Goal: Book appointment/travel/reservation

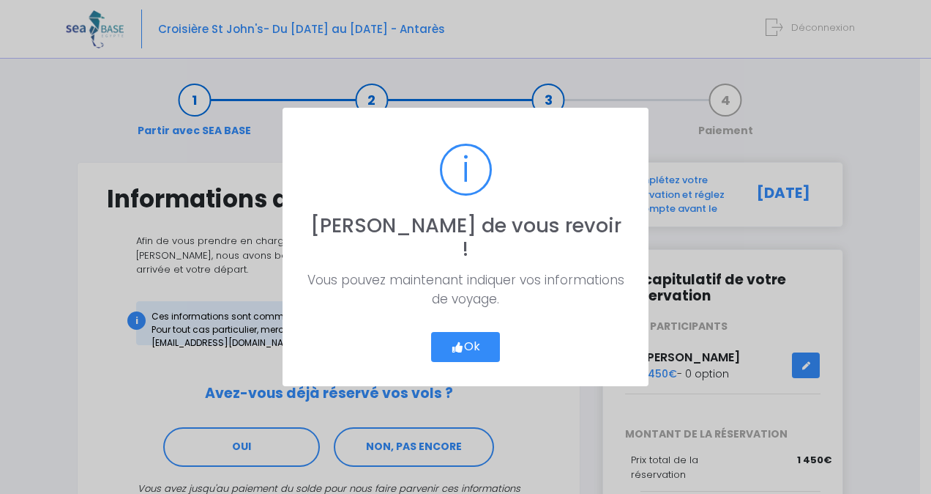
click at [461, 344] on button "Ok" at bounding box center [465, 347] width 69 height 31
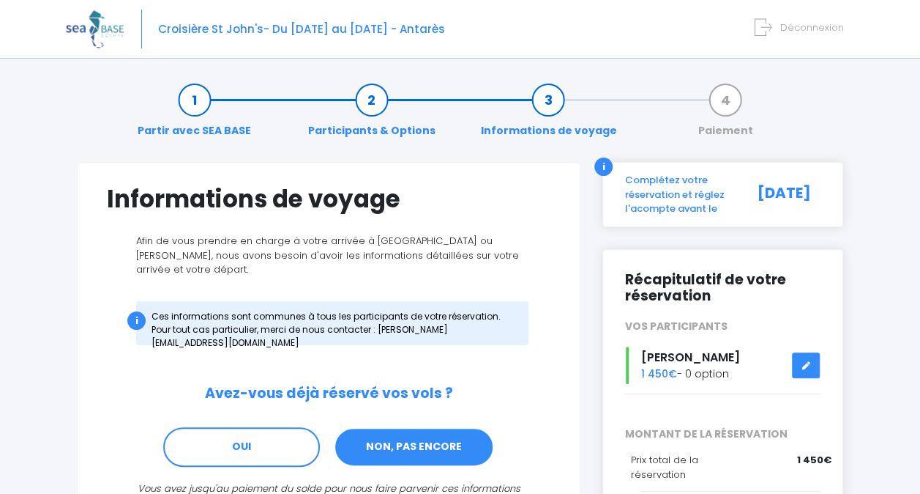
click at [418, 428] on link "NON, PAS ENCORE" at bounding box center [414, 447] width 160 height 40
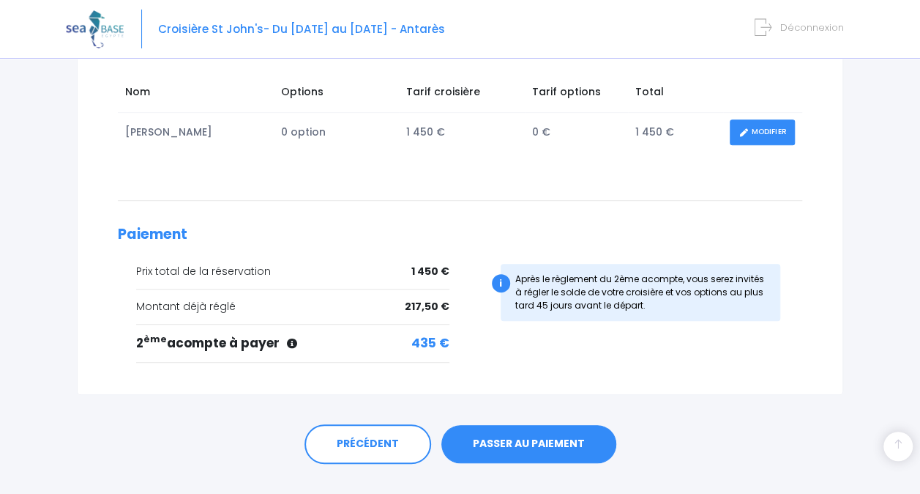
scroll to position [253, 0]
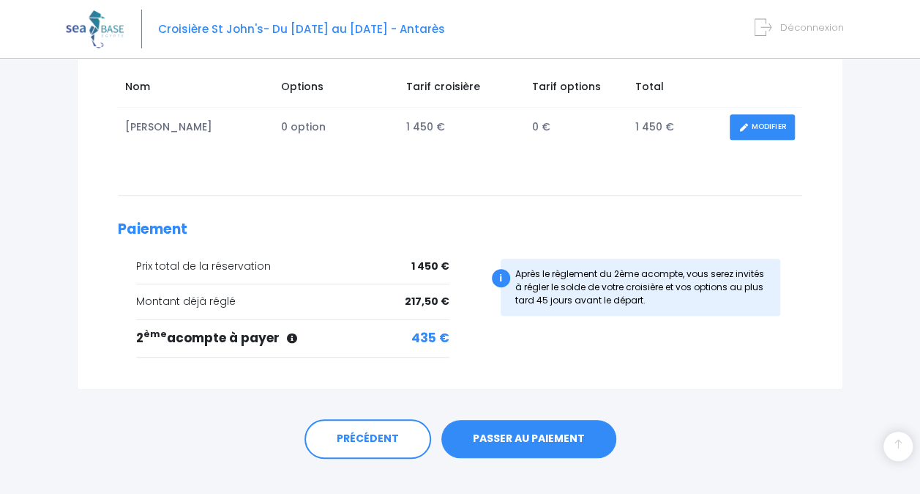
click at [511, 433] on link "PASSER AU PAIEMENT" at bounding box center [529, 439] width 175 height 38
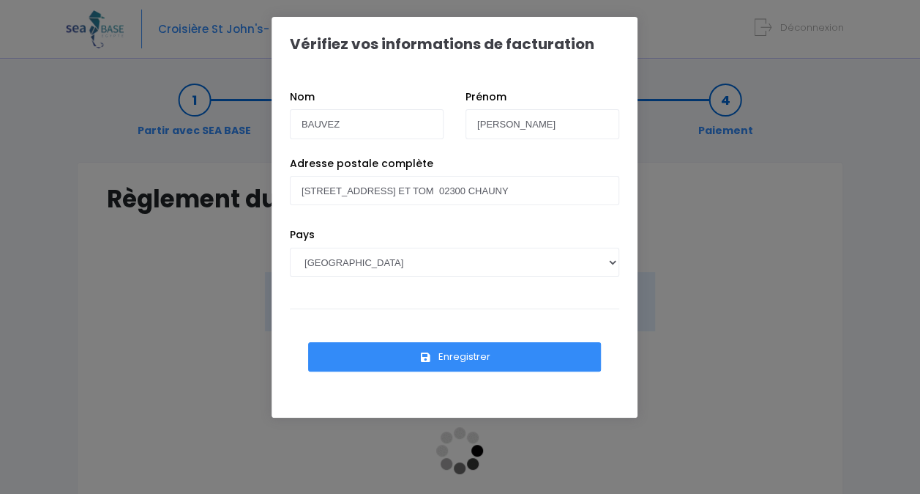
click at [385, 360] on button "Enregistrer" at bounding box center [454, 356] width 293 height 29
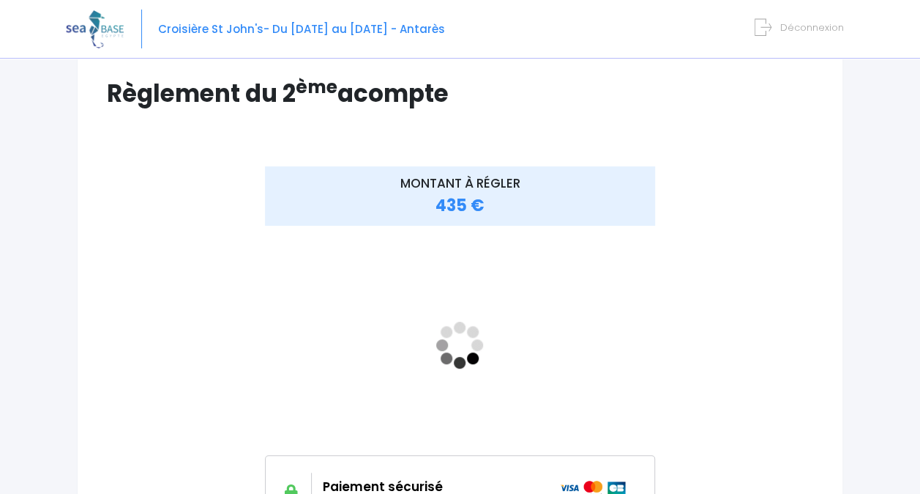
scroll to position [108, 0]
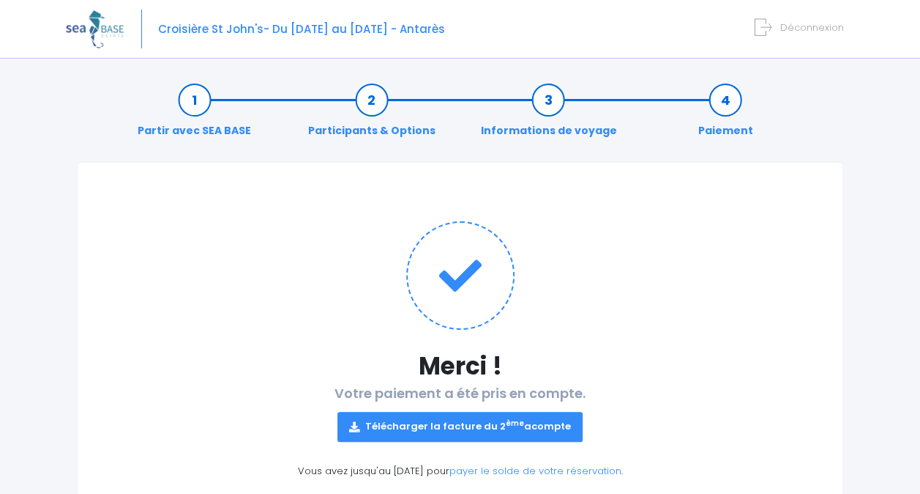
click at [472, 426] on link "Télécharger la facture du 2 ème acompte" at bounding box center [460, 425] width 245 height 29
